Goal: Find specific page/section: Find specific page/section

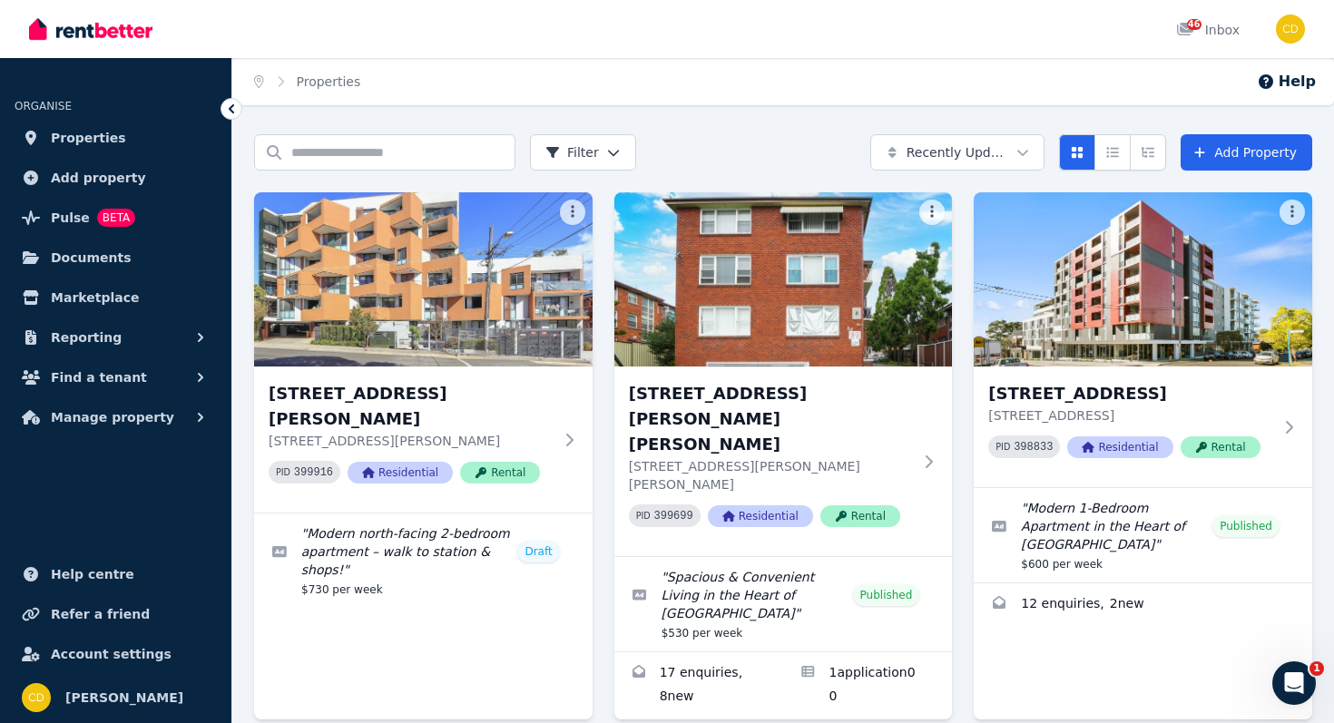
click at [486, 75] on div "Home Properties Help" at bounding box center [783, 81] width 1102 height 47
click at [329, 150] on input "Search properties" at bounding box center [384, 152] width 261 height 36
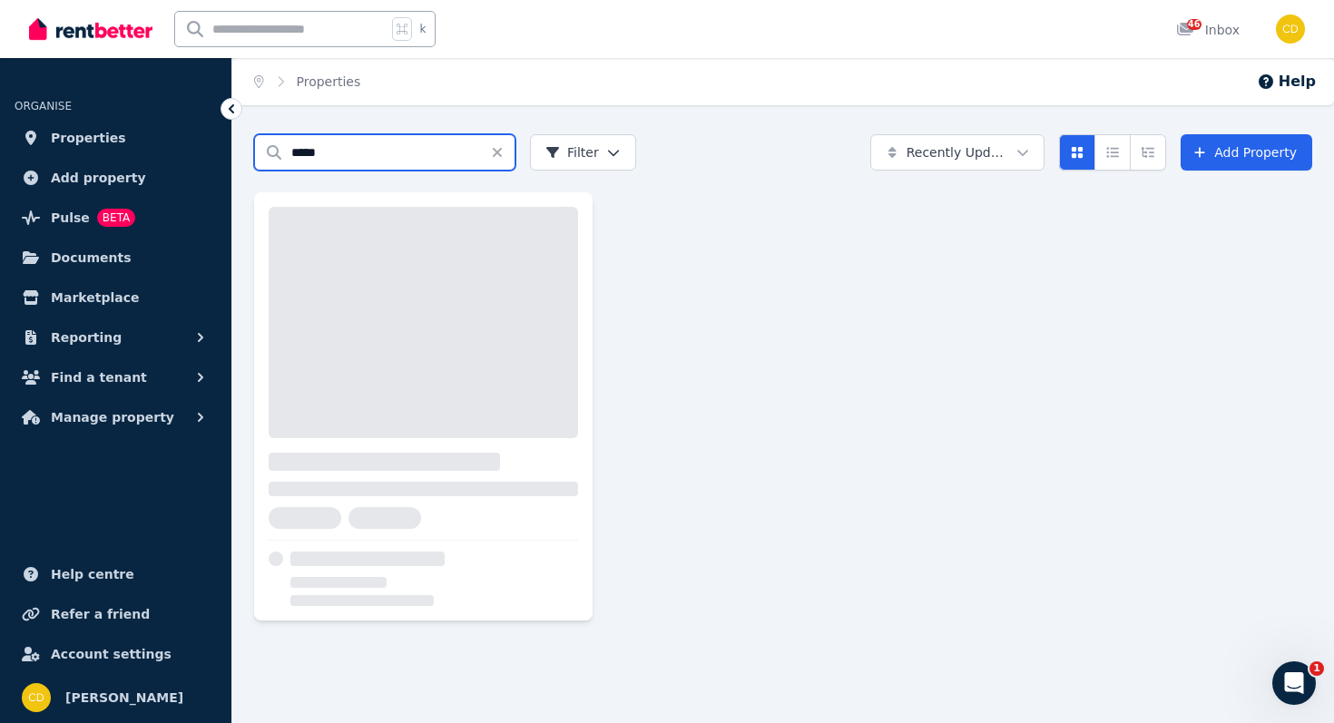
type input "*****"
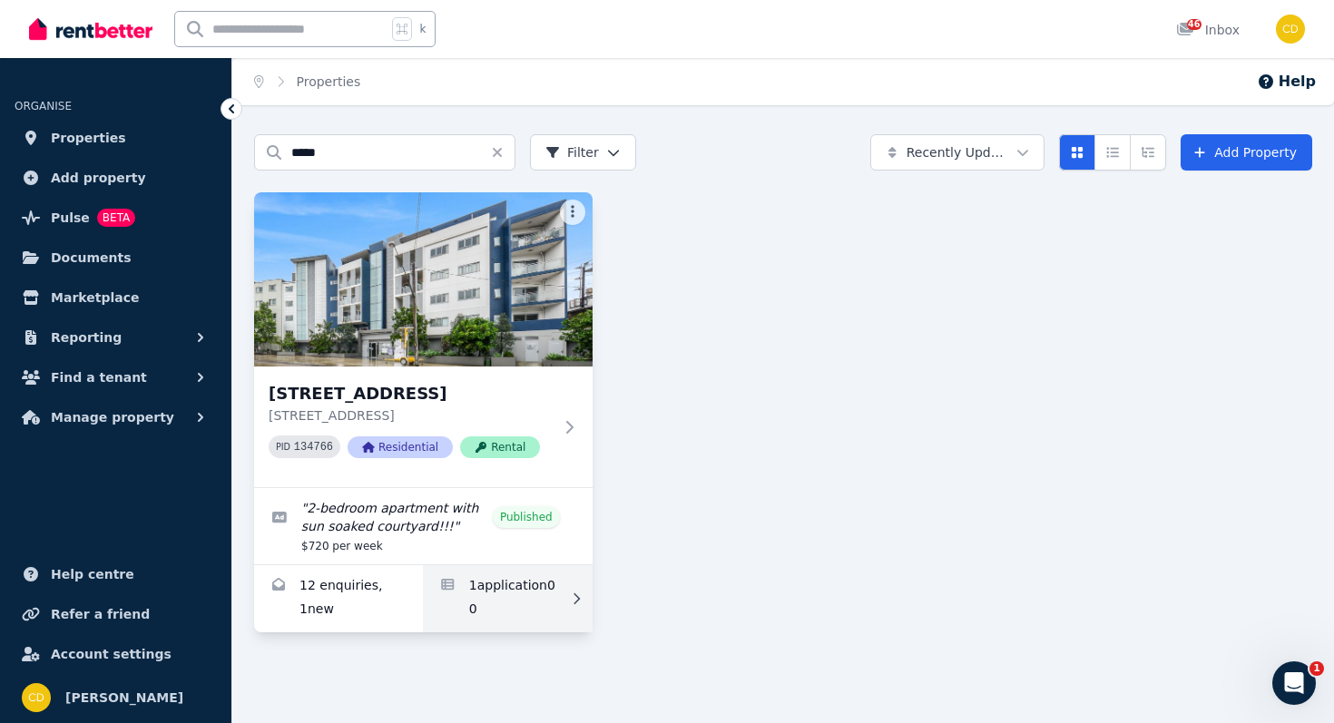
click at [512, 633] on link "Applications for 3/231-235 Canterbury Rd, Canterbury" at bounding box center [507, 598] width 169 height 67
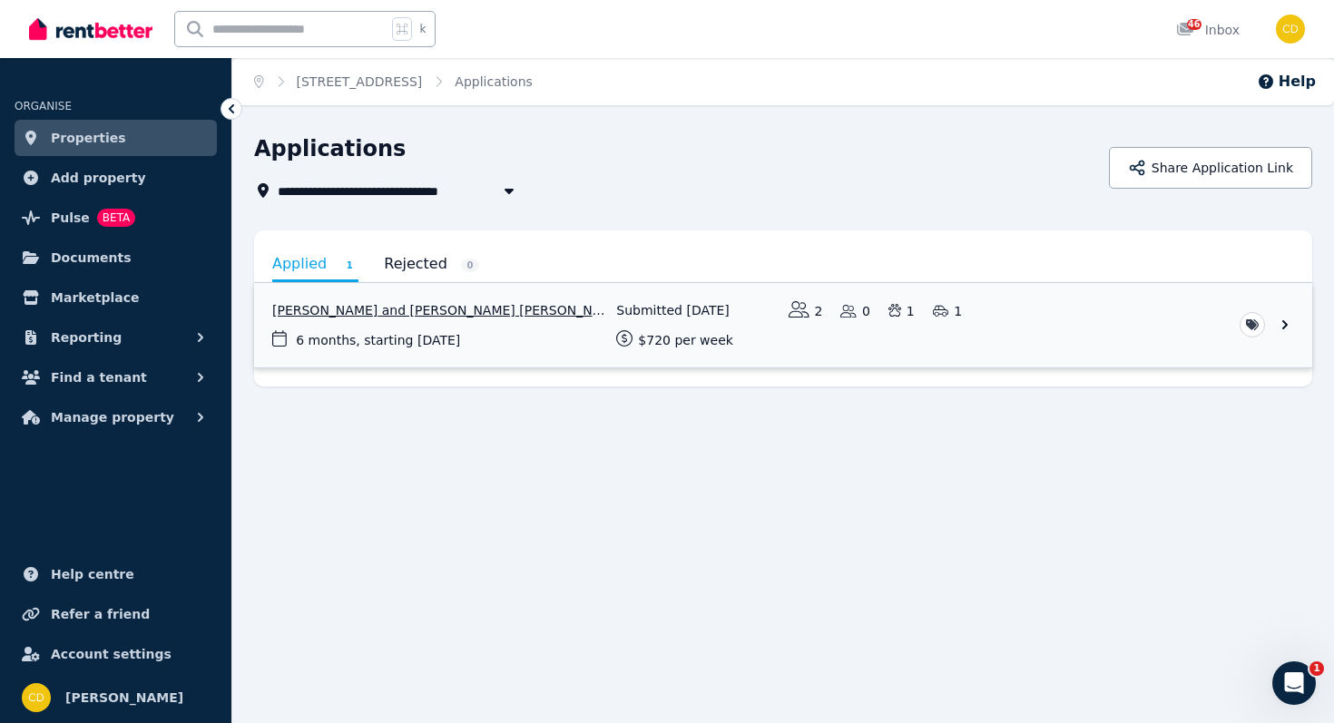
click at [539, 341] on link "View application: Aster Jacobs and Bevan Jarrod Golding" at bounding box center [783, 325] width 1058 height 84
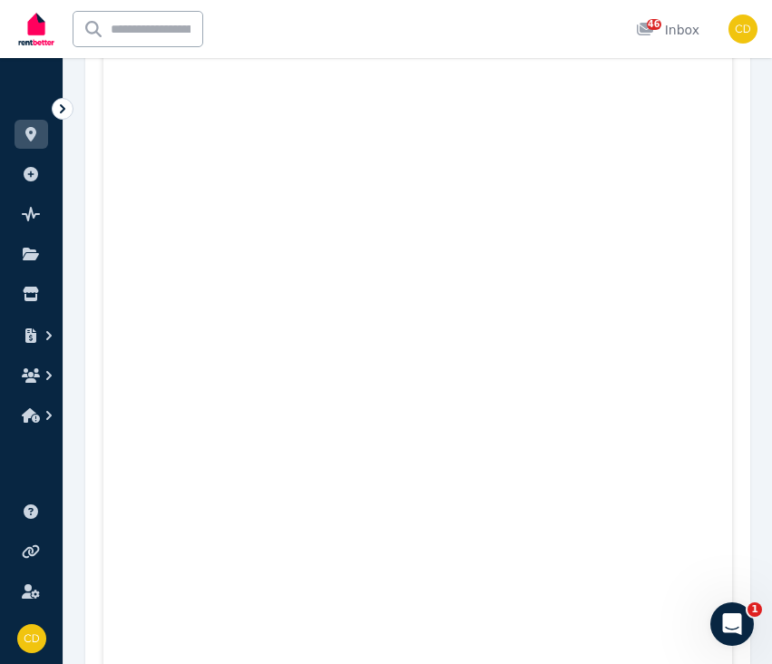
scroll to position [843, 0]
